Goal: Book appointment/travel/reservation

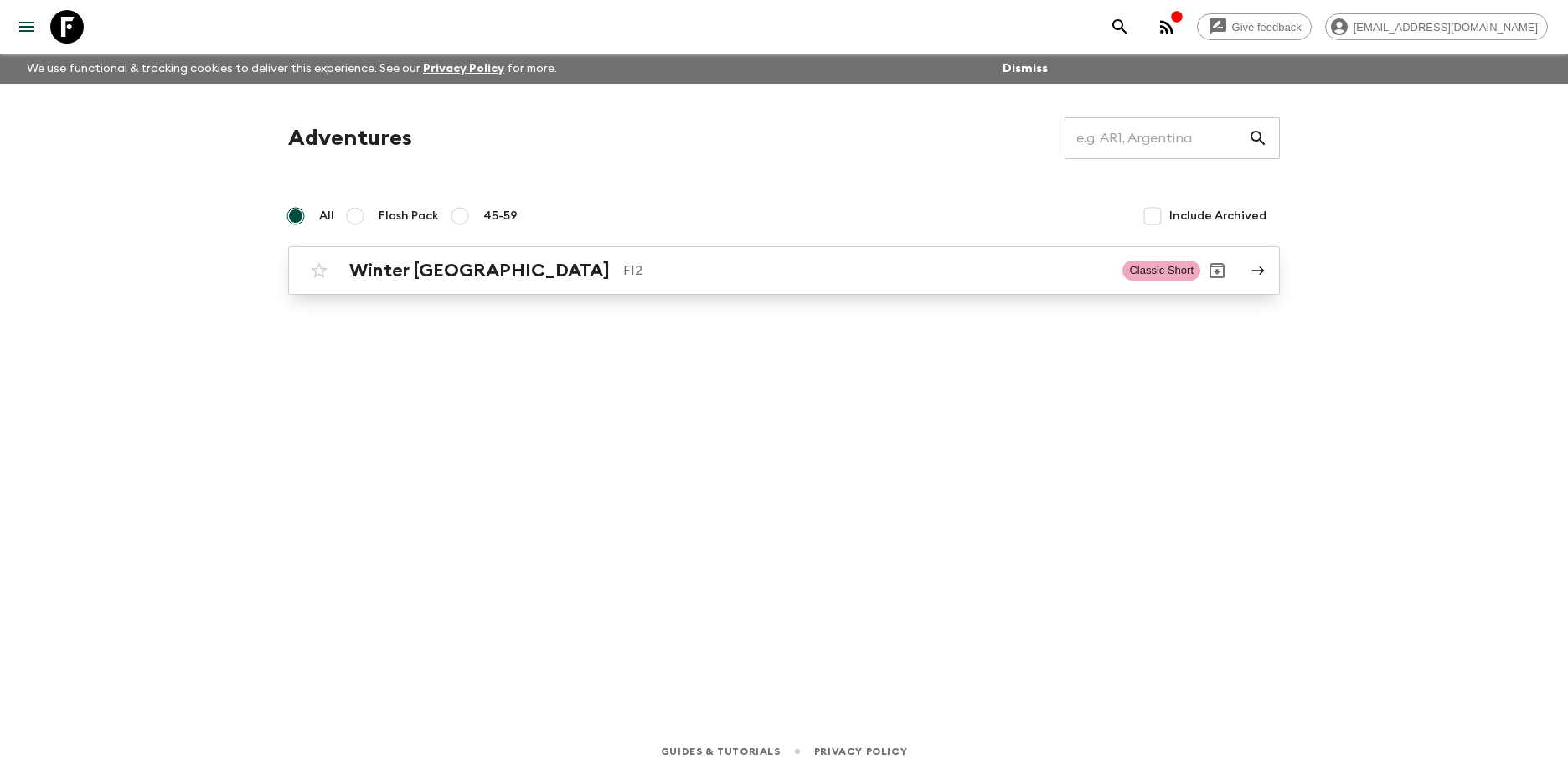
click at [392, 272] on h2 "Winter [GEOGRAPHIC_DATA]" at bounding box center [479, 270] width 260 height 22
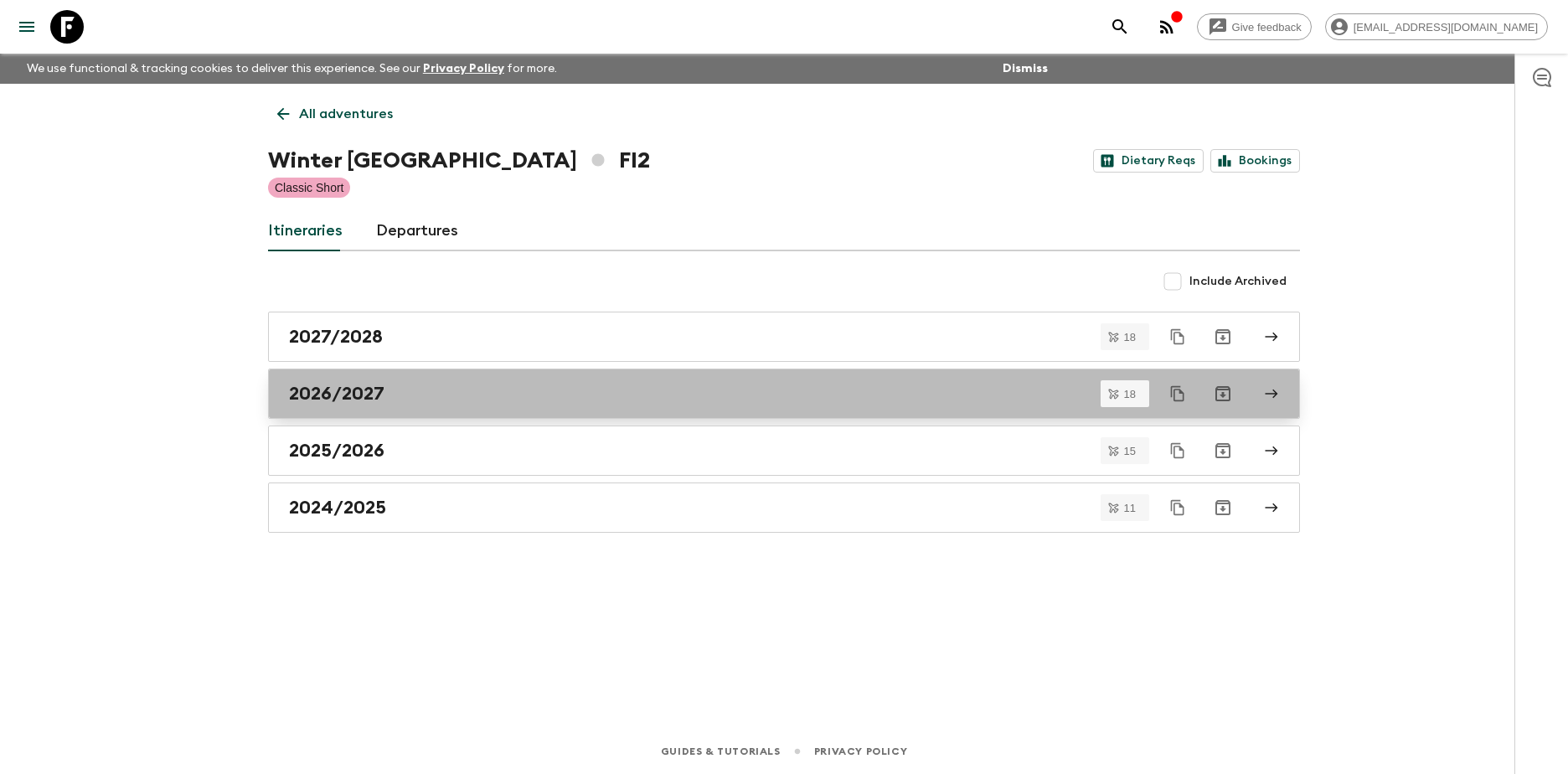
click at [377, 385] on h2 "2026/2027" at bounding box center [336, 394] width 95 height 22
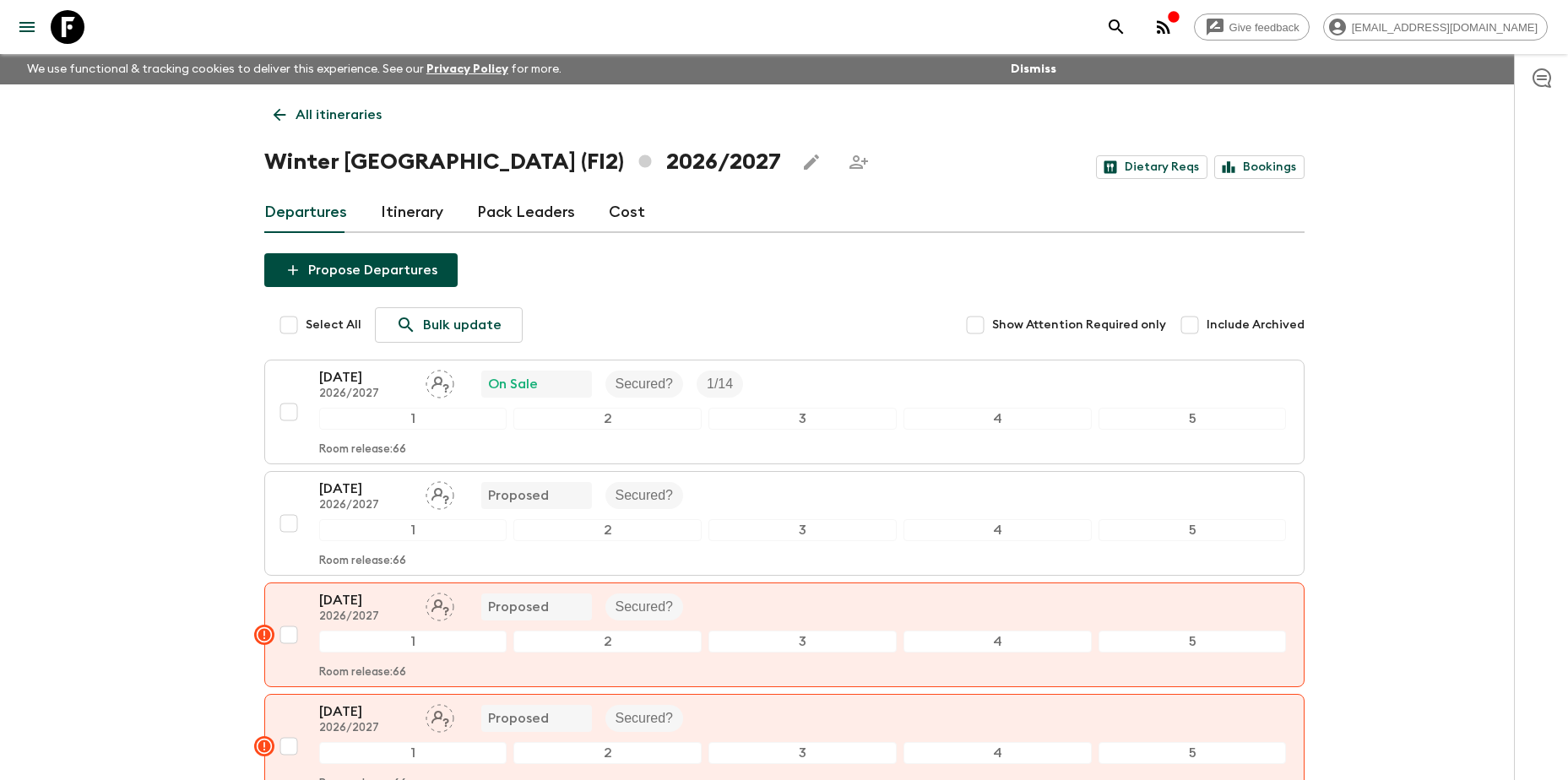
click at [350, 110] on p "All itineraries" at bounding box center [338, 114] width 86 height 20
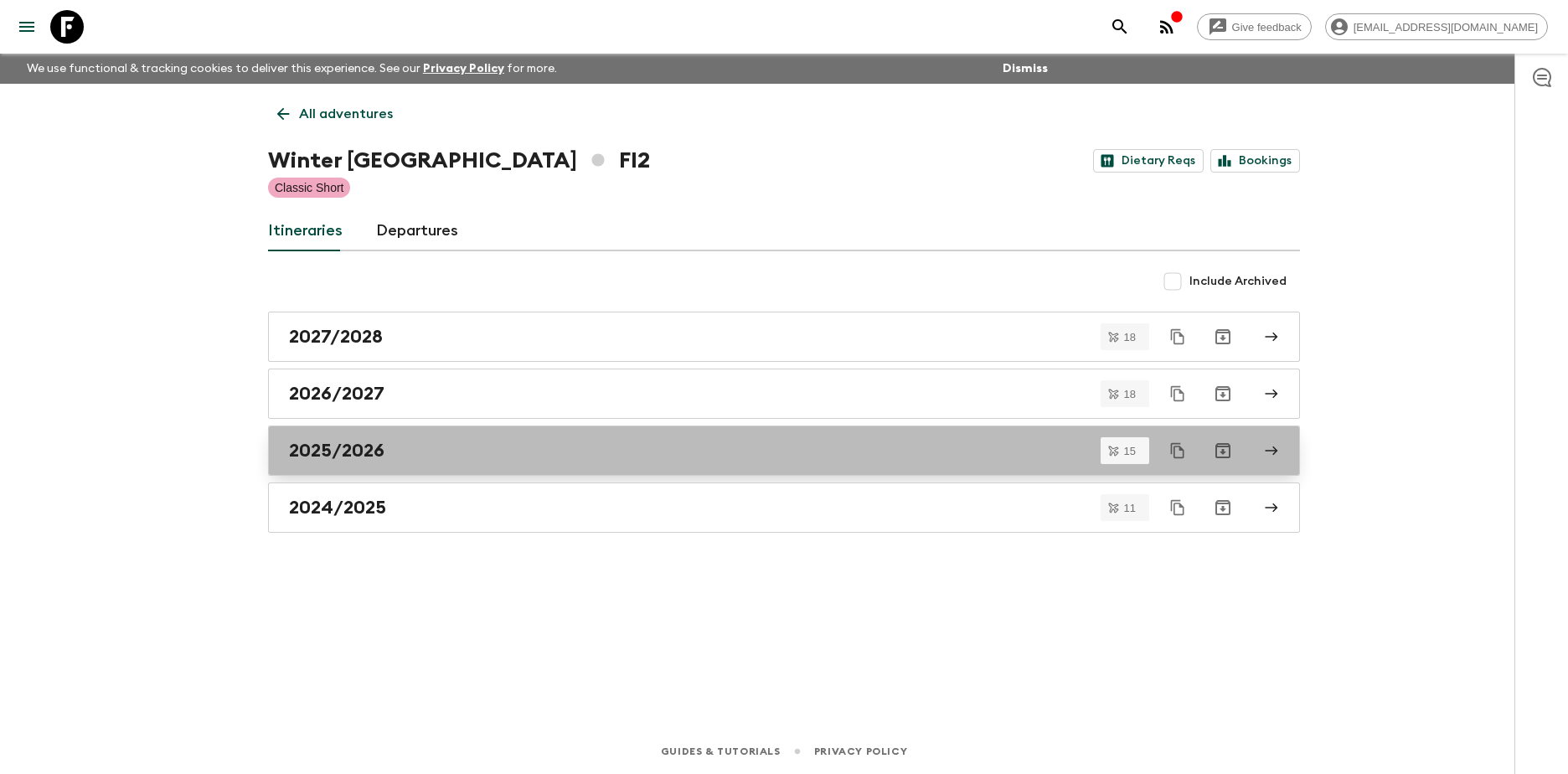
click at [366, 457] on h2 "2025/2026" at bounding box center [336, 451] width 95 height 22
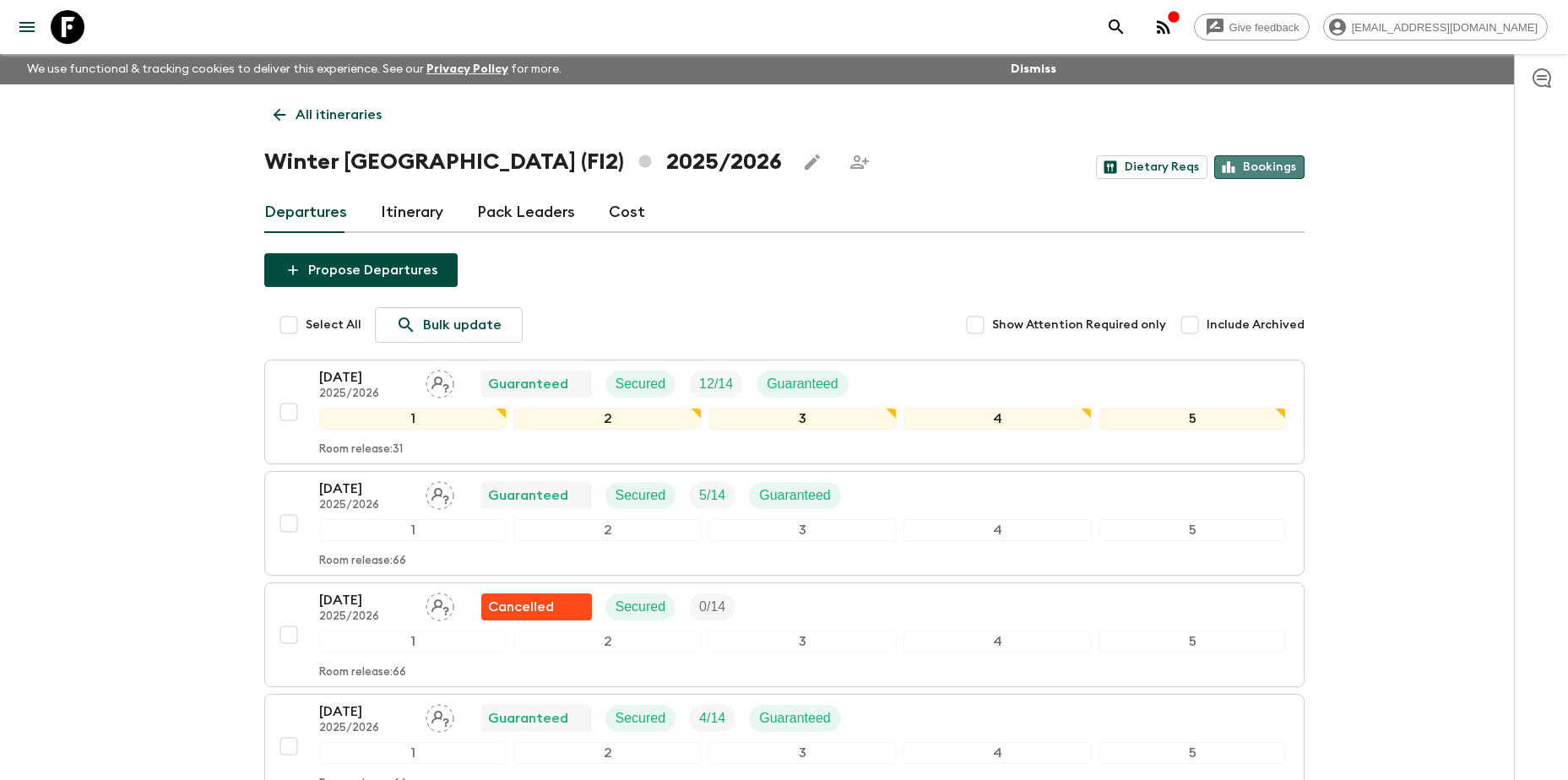
click at [1276, 166] on link "Bookings" at bounding box center [1259, 167] width 90 height 24
